Goal: Communication & Community: Participate in discussion

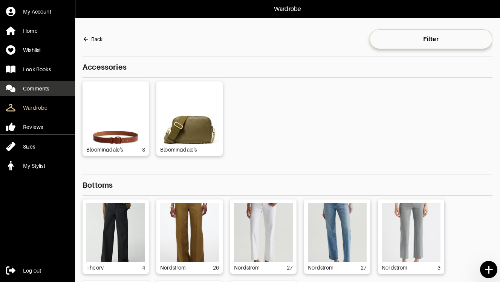
scroll to position [63, 0]
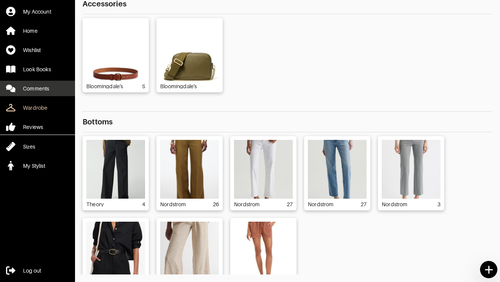
click at [49, 90] on div "Comments" at bounding box center [36, 89] width 26 height 8
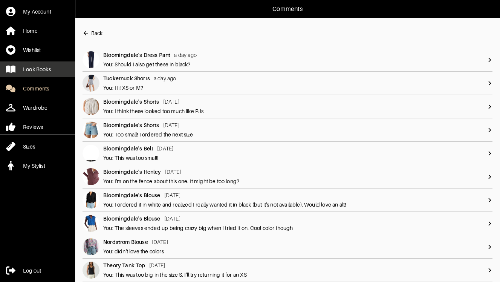
click at [50, 70] on div "Look Books" at bounding box center [37, 70] width 28 height 8
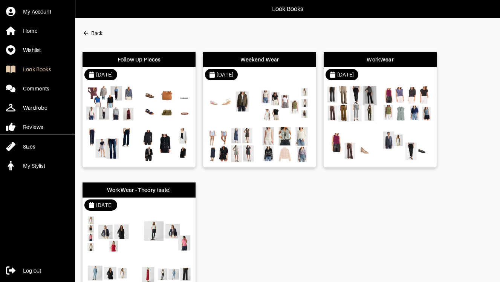
click at [423, 139] on img at bounding box center [407, 145] width 51 height 36
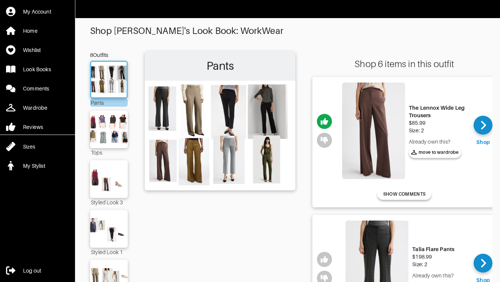
scroll to position [15, 0]
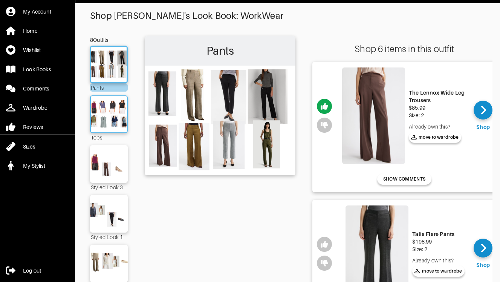
click at [98, 115] on img at bounding box center [109, 114] width 41 height 29
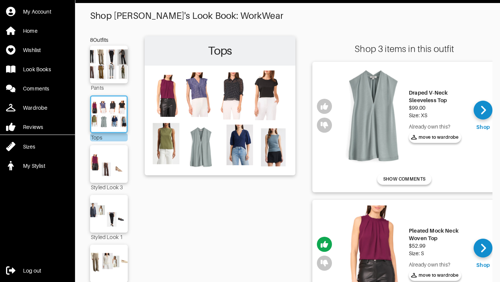
click at [482, 60] on div "Shop 3 items in this outfit Draped V-Neck Sleeveless Top $99.00 Size: XS Alread…" at bounding box center [404, 259] width 184 height 430
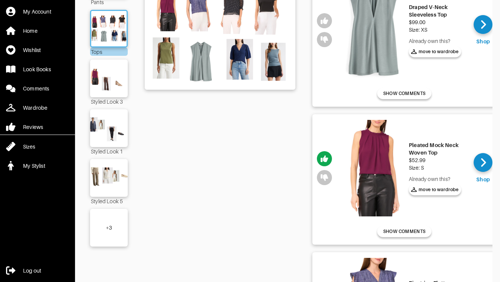
scroll to position [65, 0]
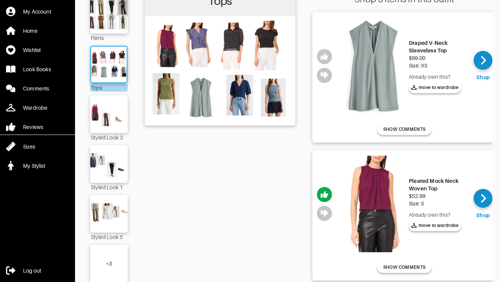
click at [274, 93] on img at bounding box center [219, 70] width 143 height 101
click at [278, 98] on img at bounding box center [219, 70] width 143 height 101
click at [413, 128] on span "SHOW COMMENTS" at bounding box center [404, 129] width 42 height 7
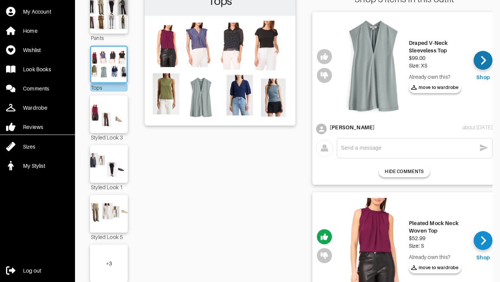
click at [480, 66] on icon at bounding box center [483, 60] width 6 height 11
click at [41, 103] on link "Wardrobe" at bounding box center [37, 107] width 75 height 15
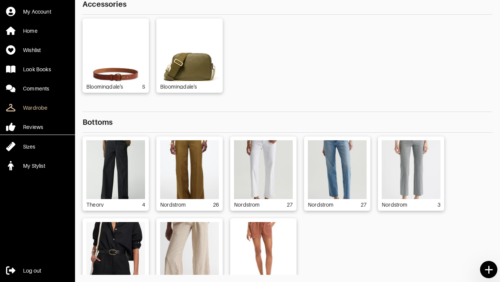
scroll to position [63, 0]
click at [469, 72] on div "Bloomingdale's S Bloomingdale's" at bounding box center [288, 55] width 410 height 74
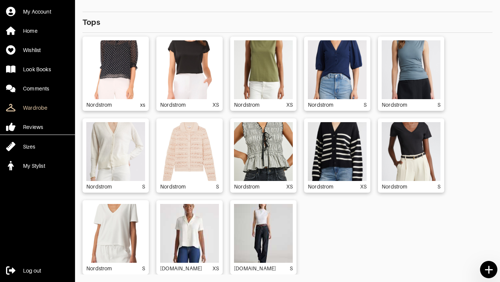
scroll to position [517, 0]
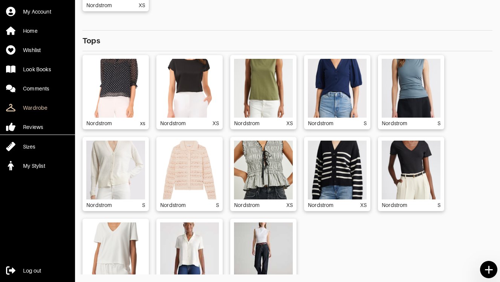
click at [418, 101] on img at bounding box center [411, 88] width 59 height 59
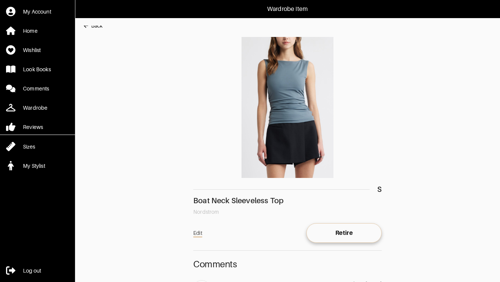
click at [407, 168] on main "Back S Boat Neck Sleeveless Top Nordstrom Edit Retire Comments You about [DATE]…" at bounding box center [283, 196] width 417 height 341
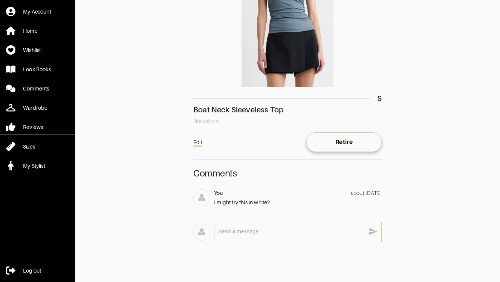
scroll to position [92, 0]
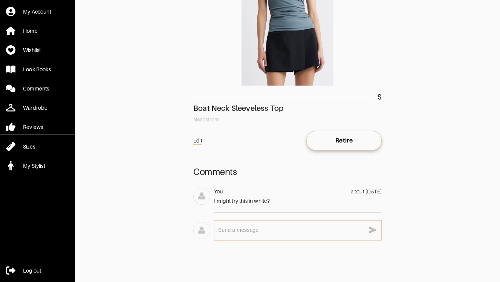
click at [258, 234] on div "x" at bounding box center [297, 230] width 159 height 12
type textarea "Ahhh they are now sold out in blue! I swear I did try!"
click at [373, 229] on icon "button" at bounding box center [373, 229] width 8 height 7
click at [411, 142] on main "Back S Boat Neck Sleeveless Top Nordstrom Edit Retire Comments You about [DATE]…" at bounding box center [283, 119] width 417 height 373
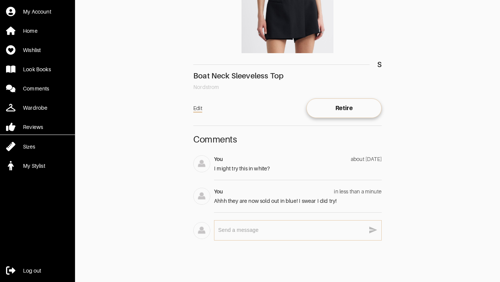
scroll to position [110, 0]
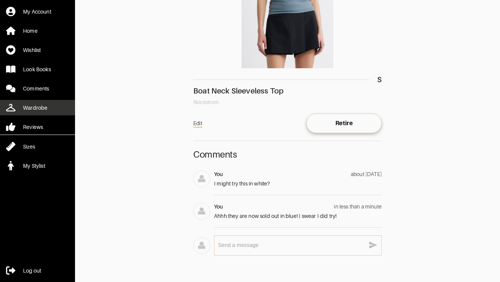
click at [38, 109] on div "Wardrobe" at bounding box center [35, 108] width 24 height 8
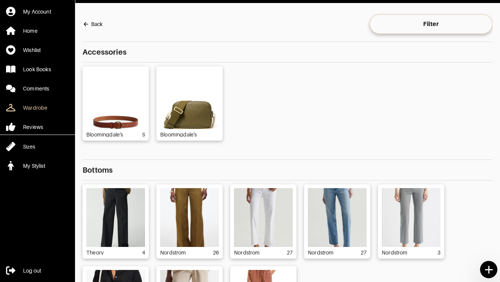
scroll to position [63, 0]
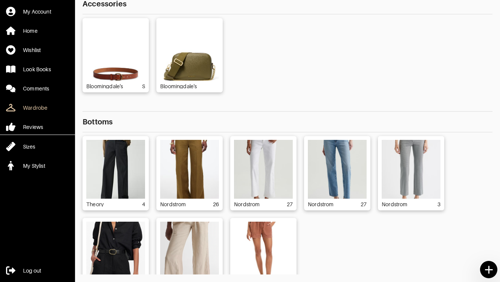
click at [485, 83] on div "Bloomingdale's S Bloomingdale's" at bounding box center [288, 55] width 410 height 74
click at [471, 143] on div "Theory 4 Nordstrom 26 Nordstrom 27 Nordstrom 27 Nordstrom 3 Nordstrom 4 [DOMAIN…" at bounding box center [288, 214] width 410 height 156
click at [42, 106] on div "Wardrobe" at bounding box center [35, 108] width 24 height 8
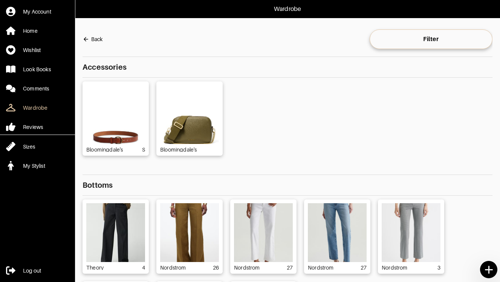
click at [92, 40] on div "Back" at bounding box center [96, 39] width 11 height 8
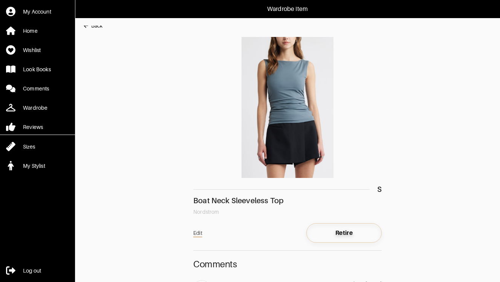
click at [356, 231] on span "Retire" at bounding box center [343, 233] width 63 height 8
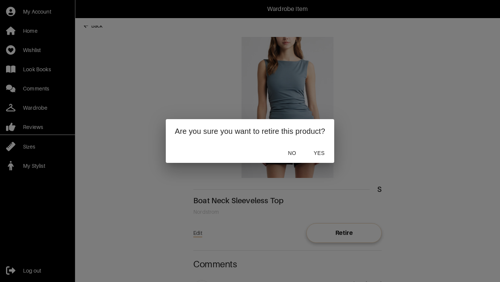
click at [319, 151] on span "Yes" at bounding box center [319, 152] width 18 height 9
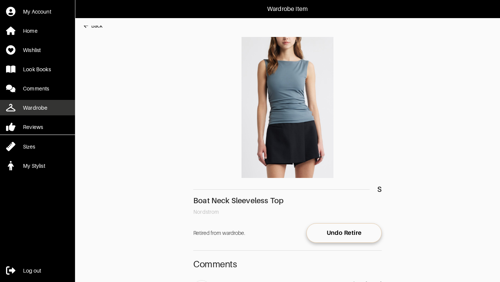
click at [37, 109] on div "Wardrobe" at bounding box center [35, 108] width 24 height 8
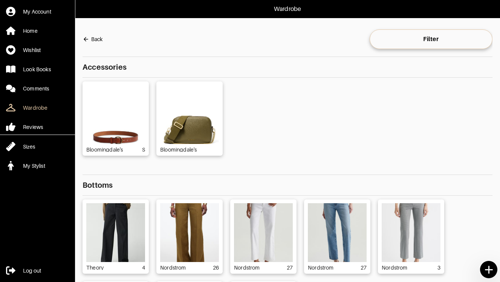
click at [447, 136] on div "Bloomingdale's S Bloomingdale's" at bounding box center [288, 118] width 410 height 74
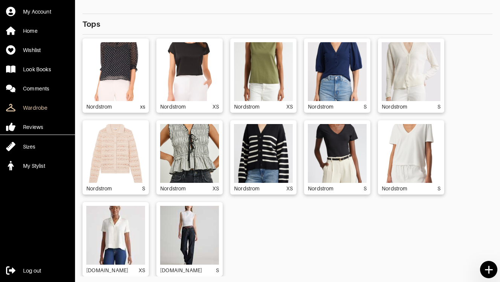
scroll to position [63, 0]
